Goal: Obtain resource: Download file/media

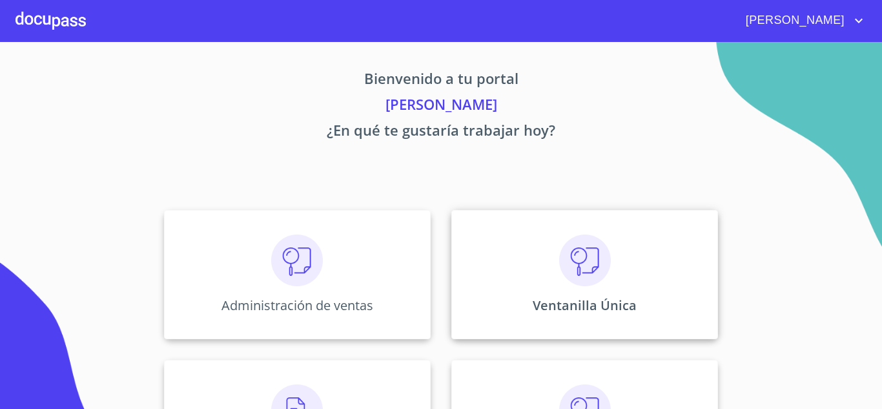
click at [527, 288] on div "Ventanilla Única" at bounding box center [584, 274] width 267 height 129
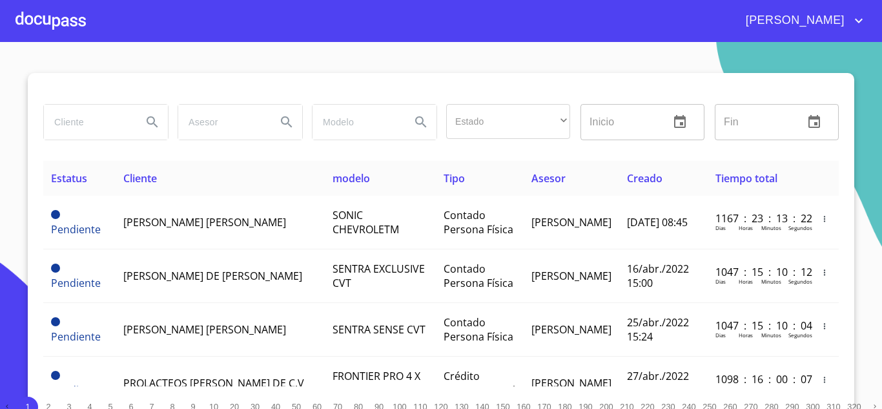
click at [90, 123] on input "search" at bounding box center [88, 122] width 88 height 35
type input "123LEASE"
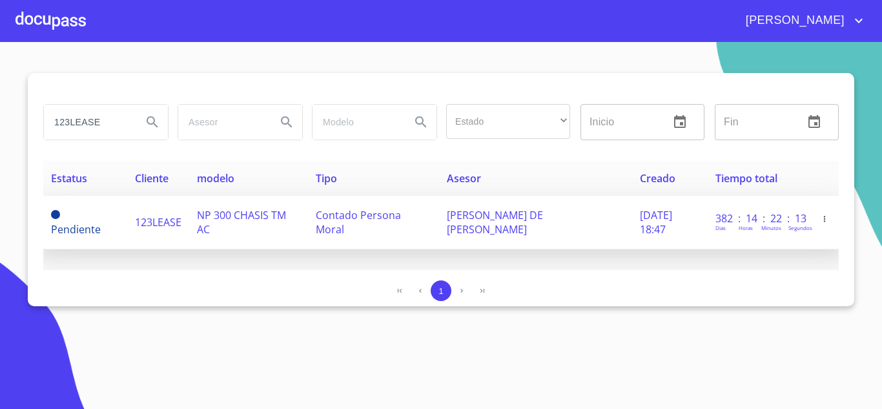
click at [189, 225] on td "NP 300 CHASIS TM AC" at bounding box center [248, 223] width 119 height 54
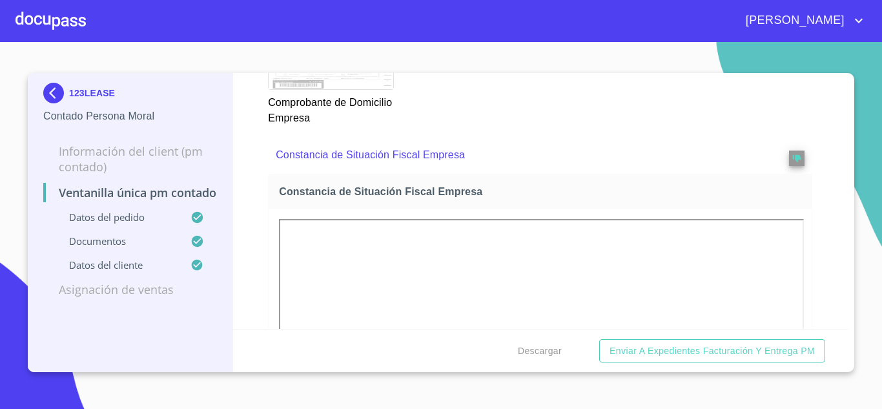
scroll to position [1483, 0]
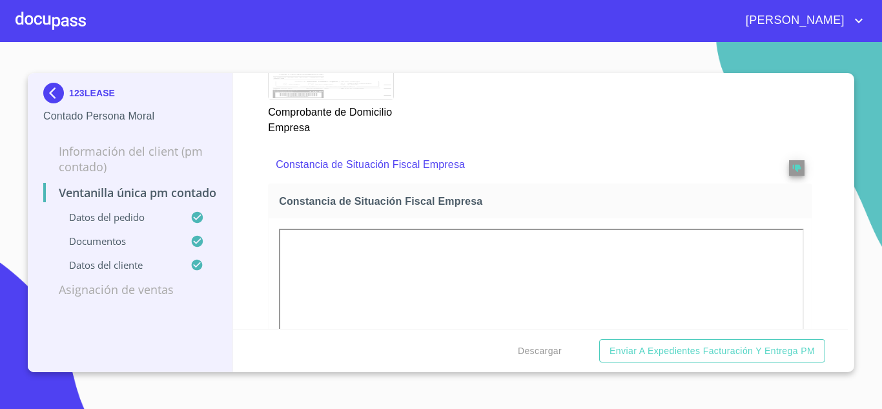
click at [60, 92] on img at bounding box center [56, 93] width 26 height 21
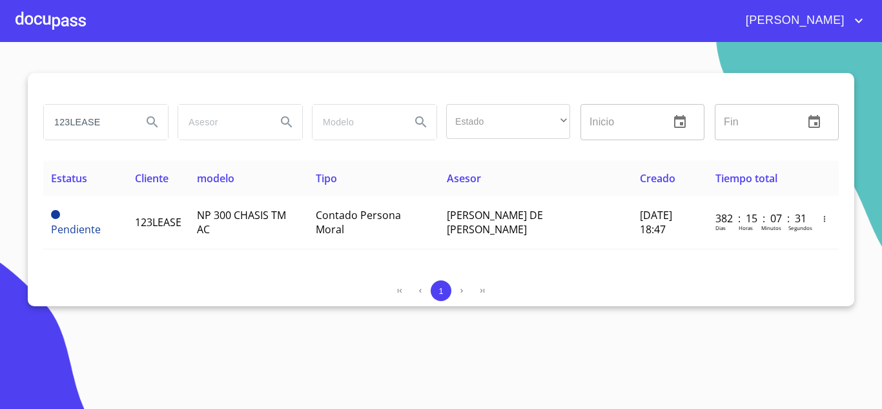
click at [87, 114] on input "123LEASE" at bounding box center [88, 122] width 88 height 35
type input "GRUPO CORPORATIVO J"
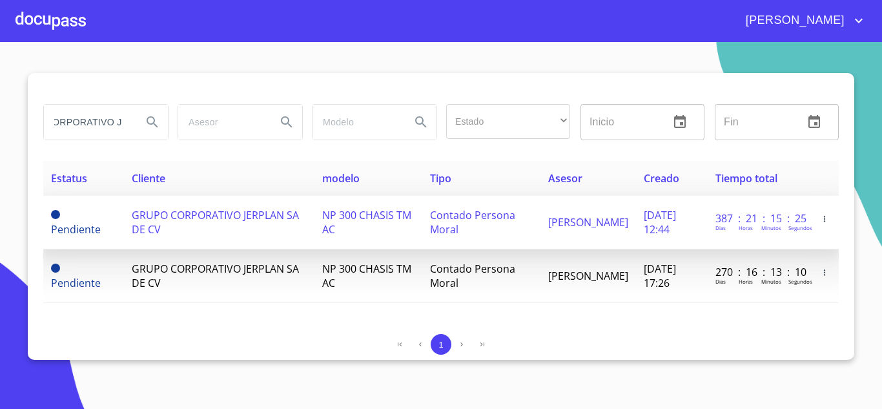
scroll to position [0, 0]
click at [258, 226] on td "GRUPO CORPORATIVO JERPLAN SA DE CV" at bounding box center [219, 223] width 191 height 54
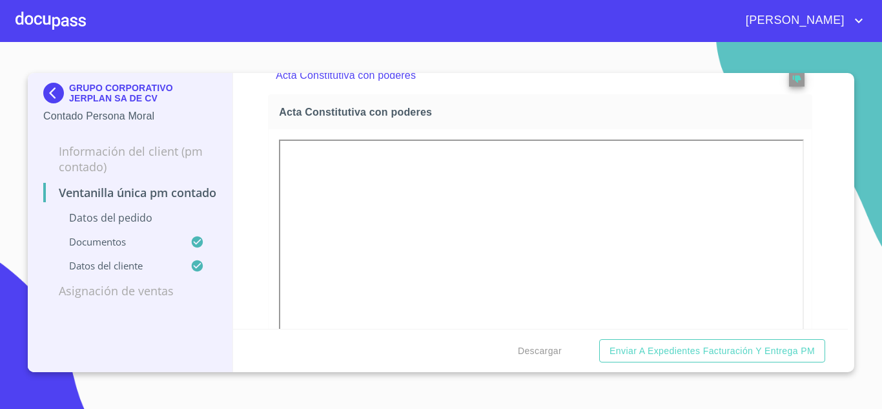
scroll to position [2131, 0]
click at [55, 89] on img at bounding box center [56, 93] width 26 height 21
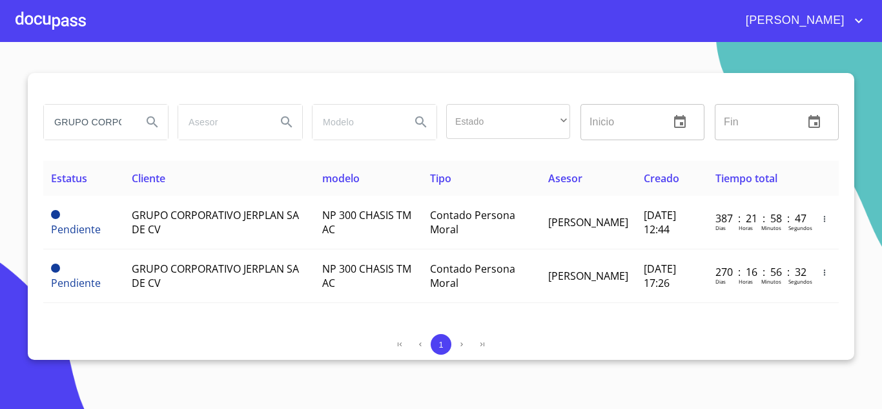
click at [70, 113] on input "GRUPO CORPORATIVO J" at bounding box center [88, 122] width 88 height 35
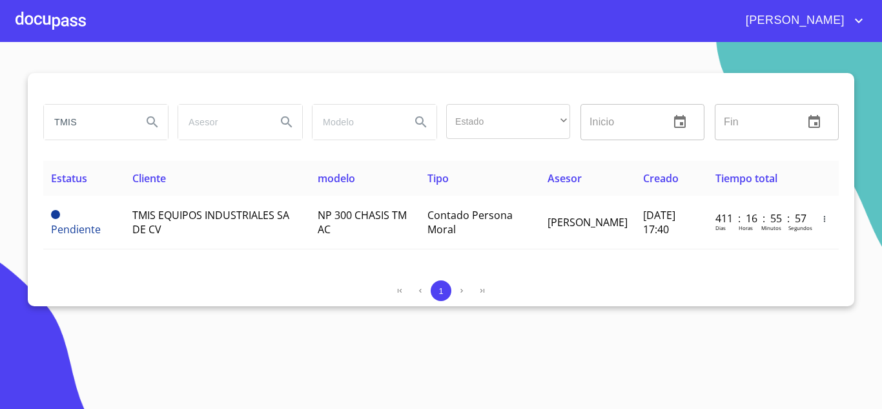
click at [95, 119] on input "TMIS" at bounding box center [88, 122] width 88 height 35
type input "lubtrac"
click at [92, 119] on input "lubtrac" at bounding box center [88, 122] width 88 height 35
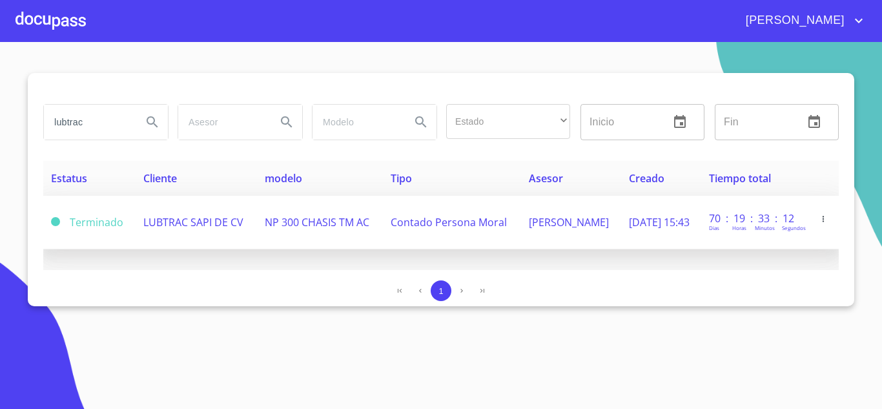
click at [227, 210] on td "LUBTRAC SAPI DE CV" at bounding box center [196, 223] width 121 height 54
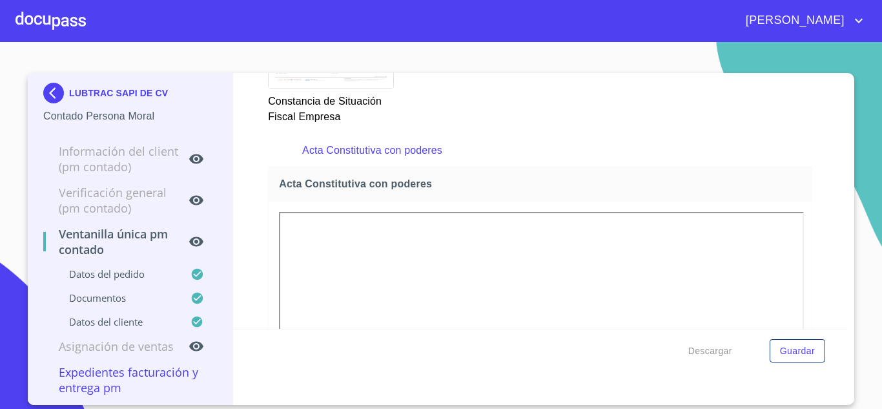
scroll to position [1743, 0]
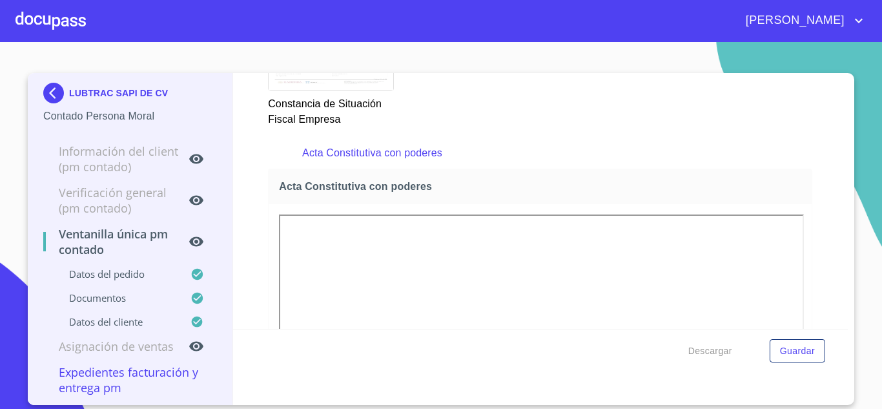
click at [564, 36] on div "[PERSON_NAME]" at bounding box center [441, 20] width 882 height 41
click at [58, 90] on img at bounding box center [56, 93] width 26 height 21
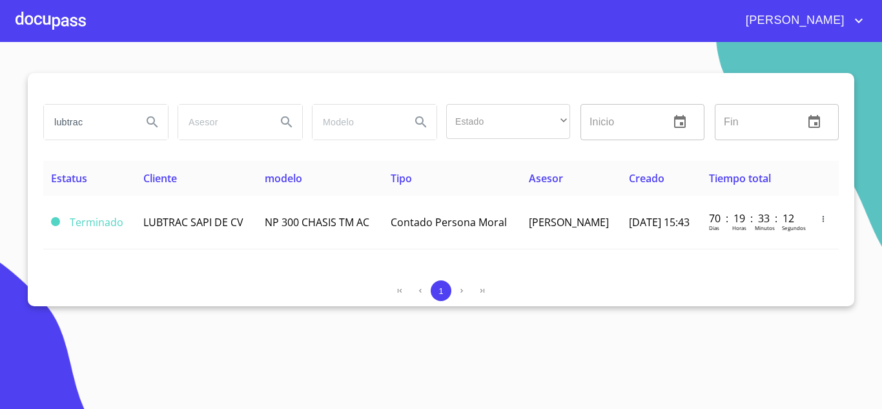
click at [617, 287] on div "1" at bounding box center [440, 290] width 795 height 21
click at [110, 121] on input "lubtrac" at bounding box center [88, 122] width 88 height 35
type input "sb arrendadora"
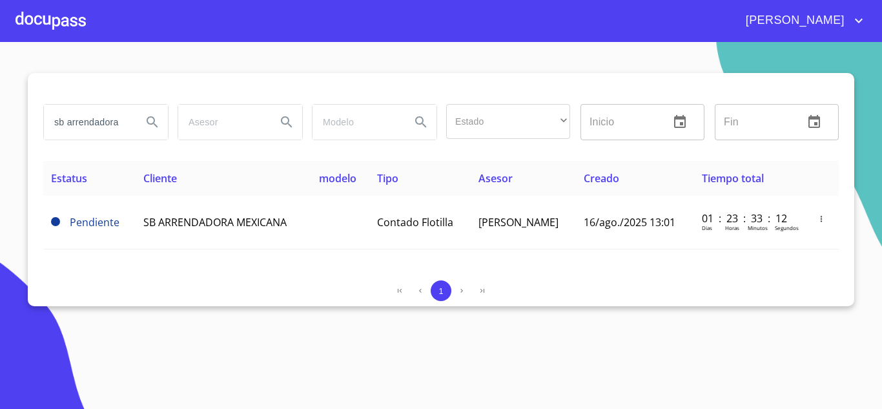
scroll to position [0, 0]
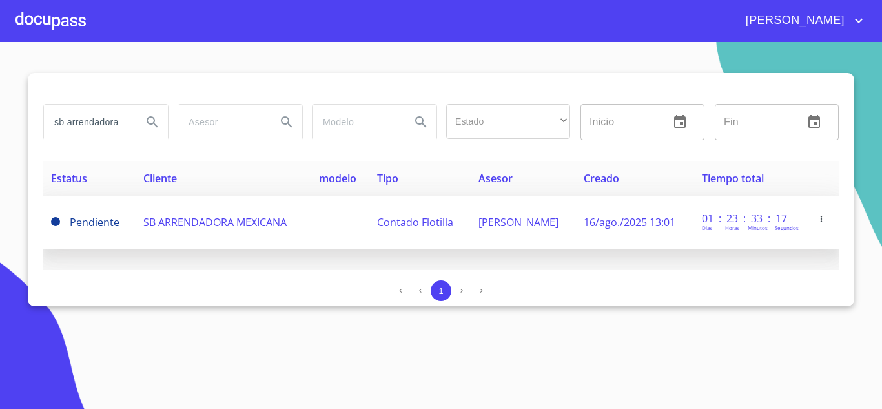
click at [206, 223] on span "SB ARRENDADORA MEXICANA" at bounding box center [214, 222] width 143 height 14
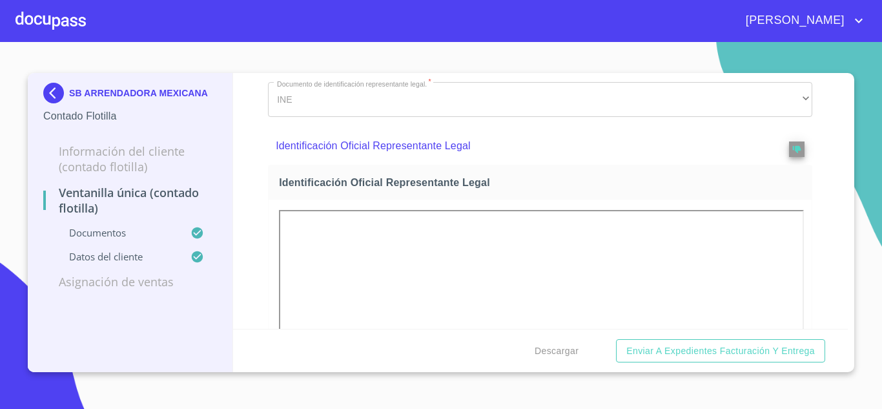
scroll to position [258, 0]
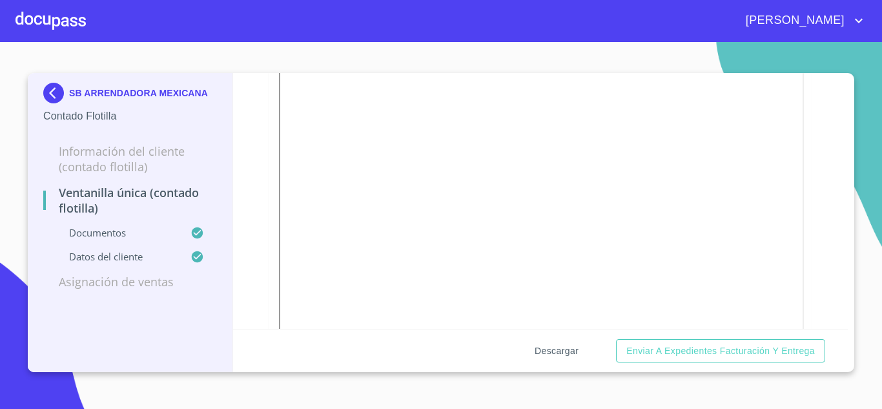
click at [554, 357] on span "Descargar" at bounding box center [557, 351] width 44 height 16
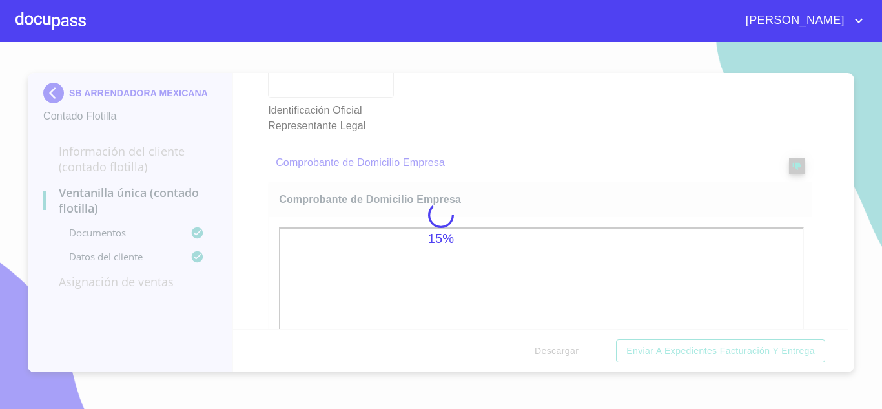
click at [611, 141] on div "15%" at bounding box center [441, 225] width 882 height 367
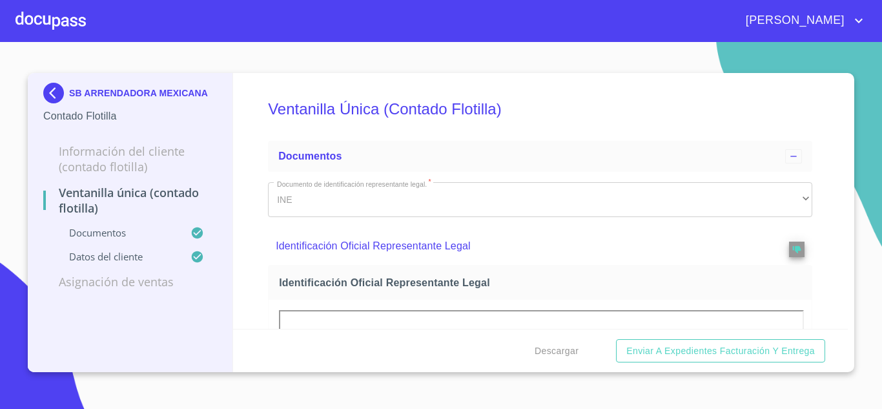
click at [0, 124] on section "SB ARRENDADORA MEXICANA Contado Flotilla Información del Cliente (Contado Floti…" at bounding box center [441, 225] width 882 height 367
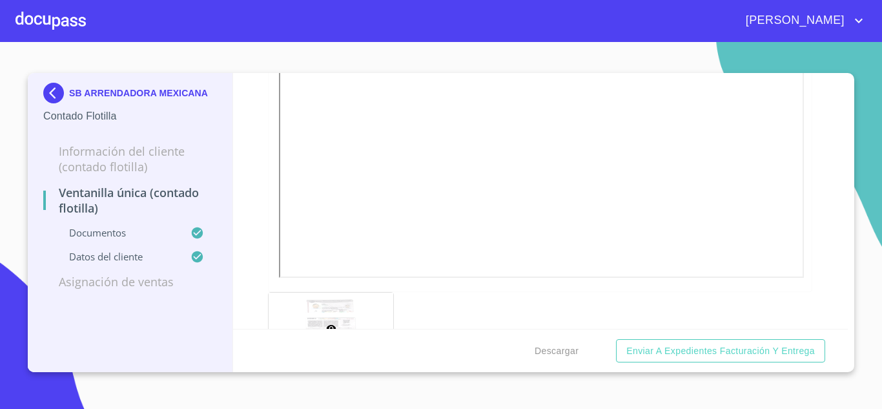
scroll to position [387, 0]
click at [573, 351] on span "Descargar" at bounding box center [557, 351] width 44 height 16
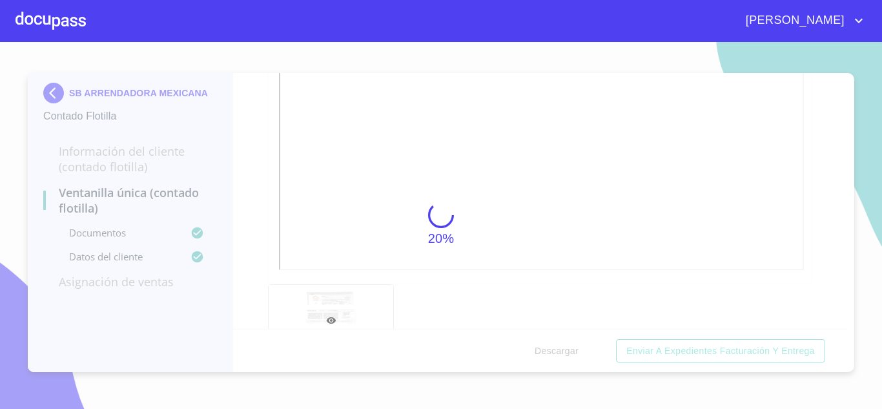
click at [630, 216] on div "20%" at bounding box center [441, 225] width 882 height 367
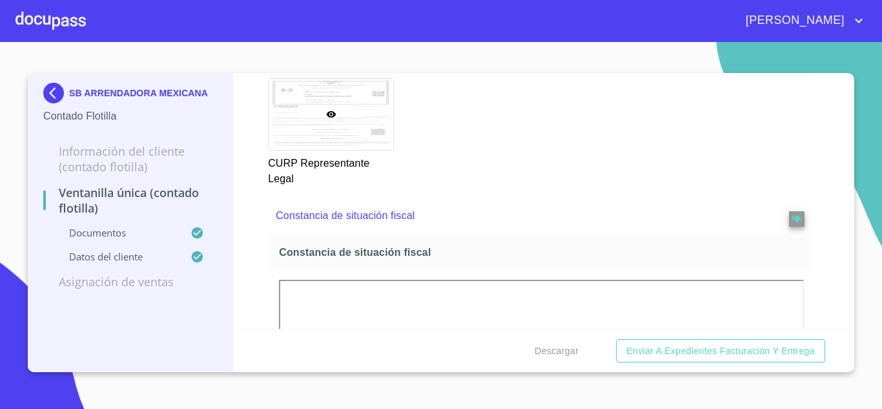
scroll to position [2973, 0]
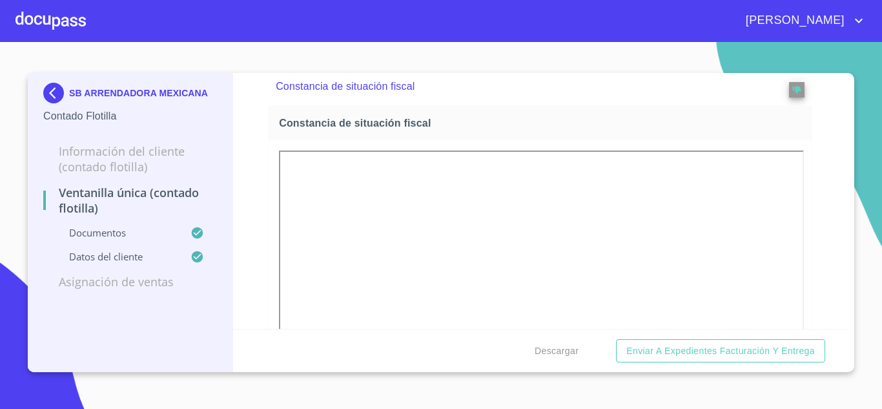
click at [560, 119] on span "Constancia de situación fiscal" at bounding box center [543, 123] width 528 height 14
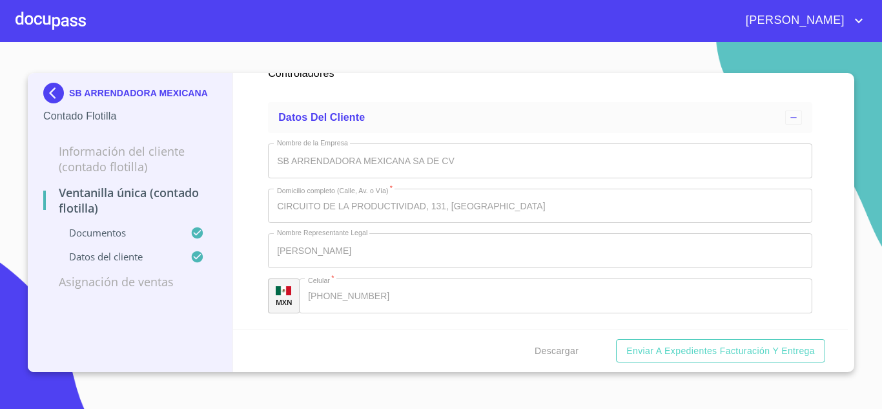
scroll to position [5241, 0]
